Goal: Information Seeking & Learning: Learn about a topic

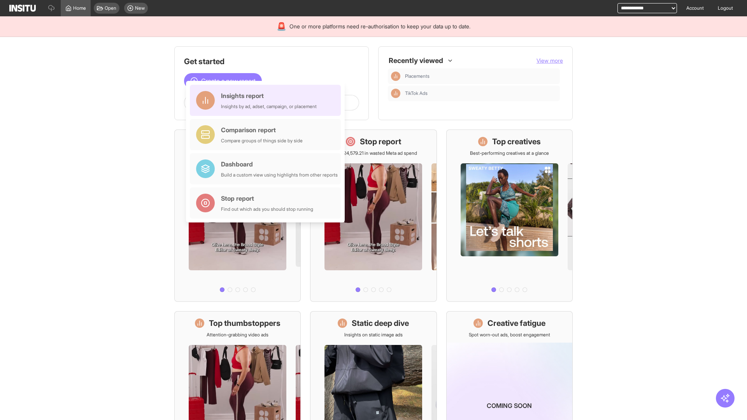
click at [267, 100] on div "Insights report Insights by ad, adset, campaign, or placement" at bounding box center [269, 100] width 96 height 19
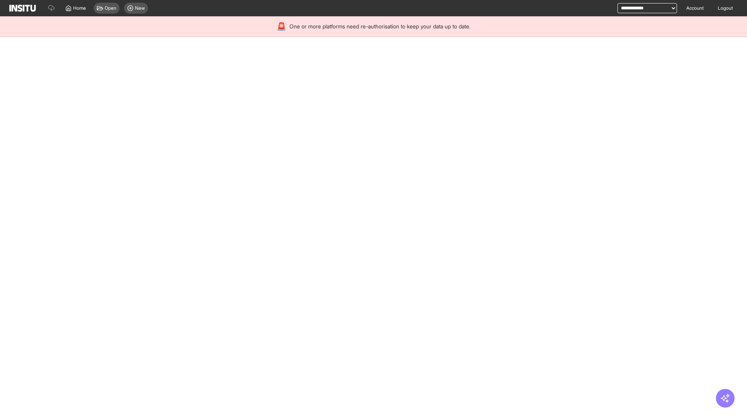
select select "**"
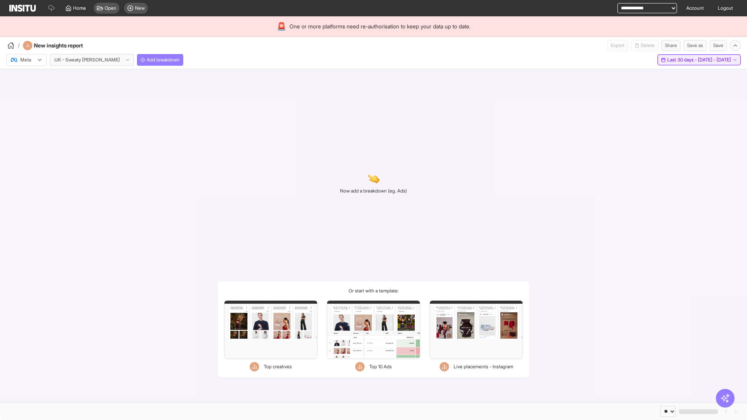
click at [681, 60] on span "Last 30 days - [DATE] - [DATE]" at bounding box center [699, 60] width 64 height 6
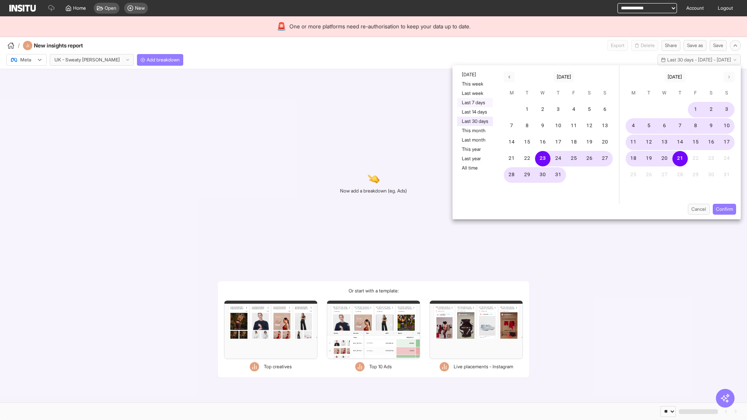
click at [474, 103] on button "Last 7 days" at bounding box center [475, 102] width 36 height 9
